Goal: Task Accomplishment & Management: Use online tool/utility

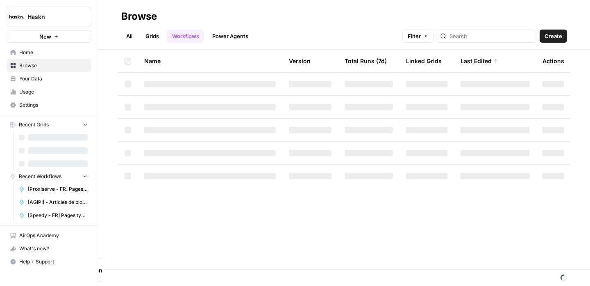
click at [130, 33] on link "All" at bounding box center [129, 35] width 16 height 13
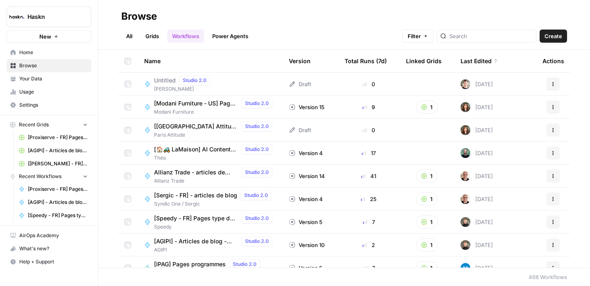
click at [283, 30] on div "All Grids Workflows Power Agents Filter Create" at bounding box center [344, 33] width 446 height 20
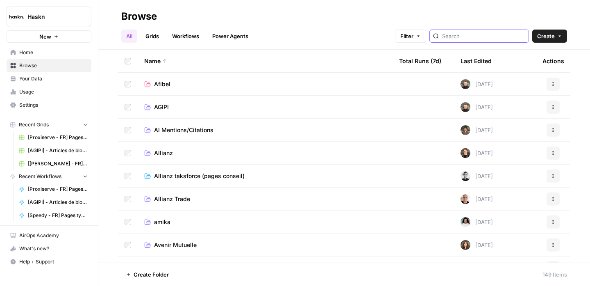
click at [485, 38] on input "search" at bounding box center [483, 36] width 83 height 8
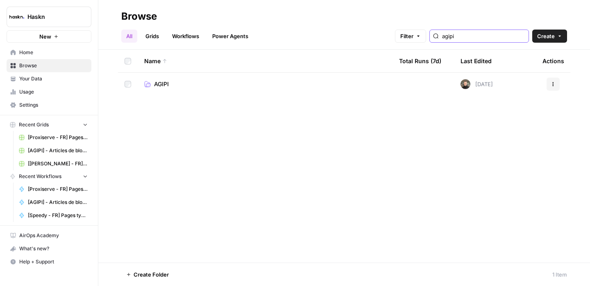
type input "agipi"
click at [156, 83] on span "AGIPI" at bounding box center [161, 84] width 15 height 8
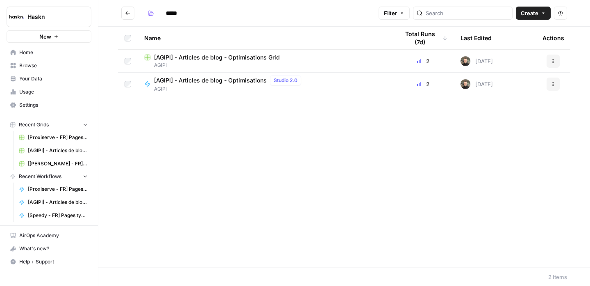
click at [551, 92] on td "Actions" at bounding box center [553, 84] width 34 height 23
click at [552, 88] on button "Actions" at bounding box center [553, 83] width 13 height 13
click at [227, 80] on span "[AGIPI] - Articles de blog - Optimisations" at bounding box center [210, 80] width 113 height 8
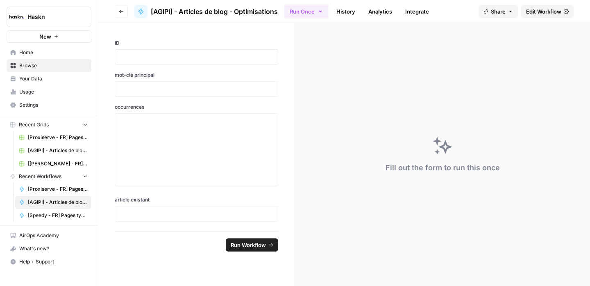
click at [539, 19] on header "Go back [AGIPI] - Articles de blog - Optimisations Run Once History Analytics I…" at bounding box center [344, 11] width 492 height 23
click at [544, 12] on span "Edit Workflow" at bounding box center [543, 11] width 35 height 8
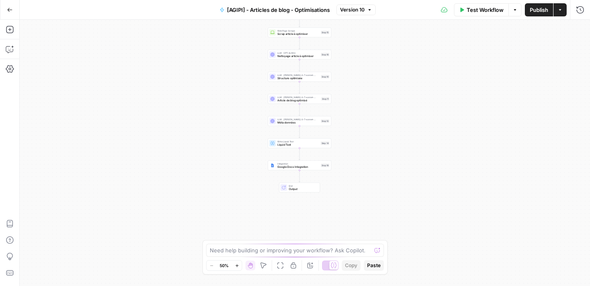
drag, startPoint x: 465, startPoint y: 134, endPoint x: 451, endPoint y: 36, distance: 98.1
click at [460, 26] on div "Workflow Set Inputs Inputs Google Search Google Search Step 17 Loop Iteration I…" at bounding box center [305, 153] width 570 height 266
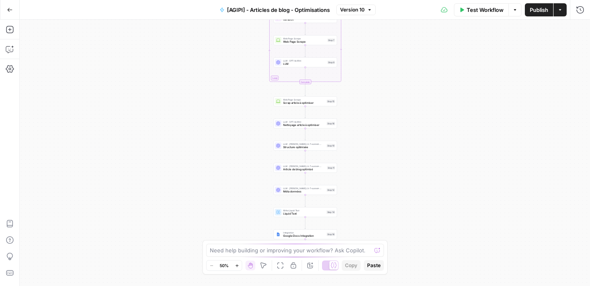
drag, startPoint x: 406, startPoint y: 113, endPoint x: 413, endPoint y: 182, distance: 69.5
click at [413, 182] on div "Workflow Set Inputs Inputs Google Search Google Search Step 17 Loop Iteration I…" at bounding box center [305, 153] width 570 height 266
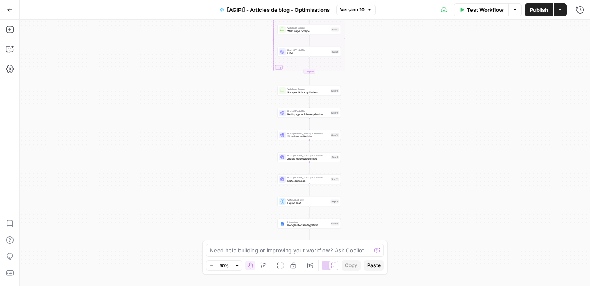
drag, startPoint x: 372, startPoint y: 171, endPoint x: 378, endPoint y: 160, distance: 12.3
click at [378, 160] on div "Workflow Set Inputs Inputs Google Search Google Search Step 17 Loop Iteration I…" at bounding box center [305, 153] width 570 height 266
